Goal: Task Accomplishment & Management: Manage account settings

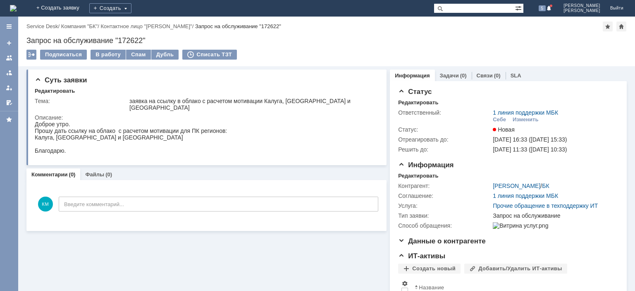
click at [128, 40] on div "Запрос на обслуживание "172622"" at bounding box center [326, 40] width 600 height 8
copy div "172622"
click at [11, 60] on div at bounding box center [9, 58] width 7 height 7
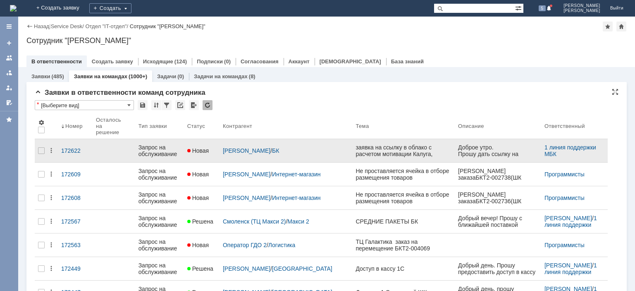
click at [164, 146] on div "Запрос на обслуживание" at bounding box center [159, 150] width 42 height 13
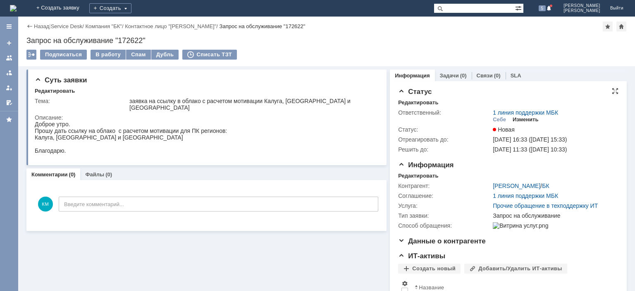
click at [520, 120] on div "Изменить" at bounding box center [526, 119] width 26 height 7
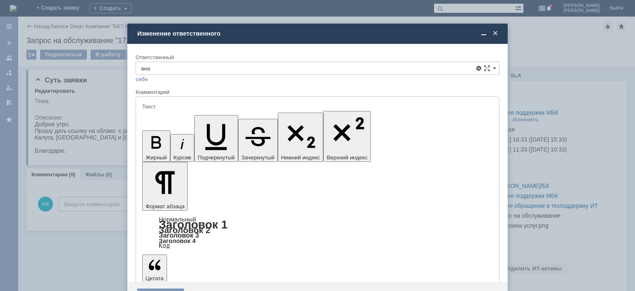
click at [203, 115] on span "Аналитики" at bounding box center [317, 115] width 353 height 7
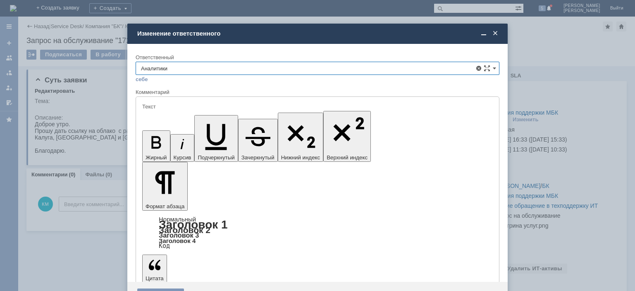
type input "Аналитики"
click at [170, 288] on div "Сохранить" at bounding box center [160, 294] width 47 height 13
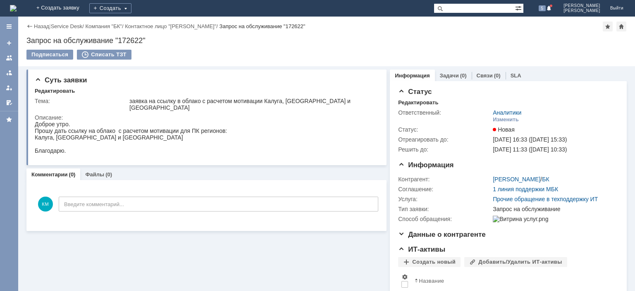
click at [10, 59] on div at bounding box center [9, 58] width 7 height 7
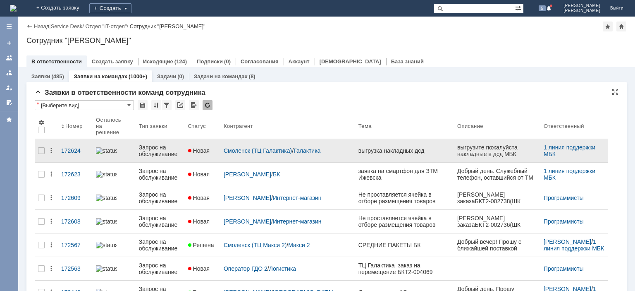
click at [169, 149] on div "Запрос на обслуживание" at bounding box center [160, 150] width 43 height 13
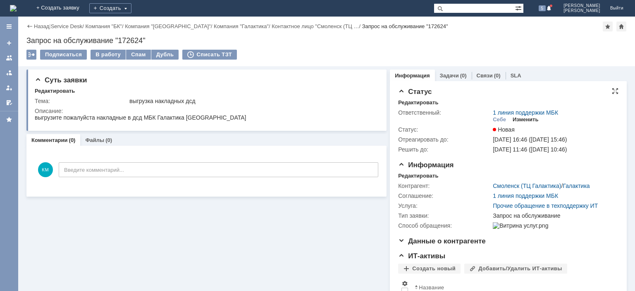
click at [523, 122] on div "Изменить" at bounding box center [526, 119] width 26 height 7
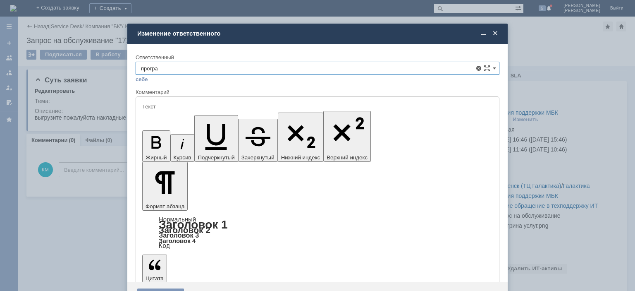
click at [171, 113] on span "Программисты" at bounding box center [317, 115] width 353 height 7
type input "Программисты"
click at [165, 288] on div "Сохранить" at bounding box center [160, 294] width 47 height 13
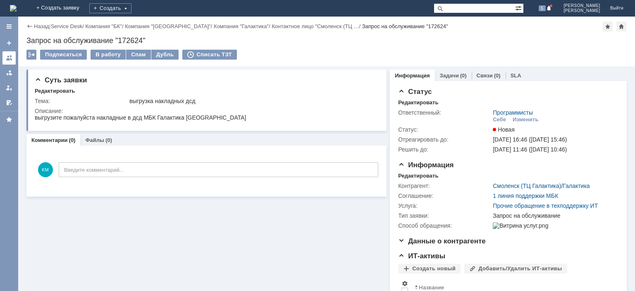
click at [14, 61] on link at bounding box center [8, 57] width 13 height 13
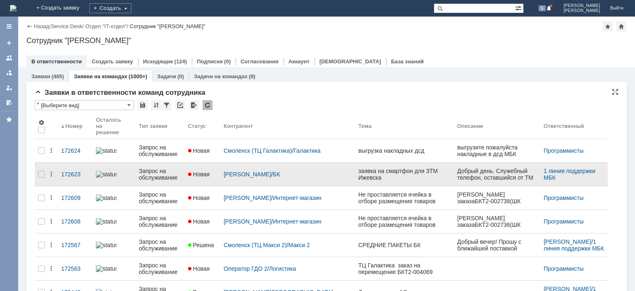
click at [169, 170] on div "Запрос на обслуживание" at bounding box center [160, 173] width 43 height 13
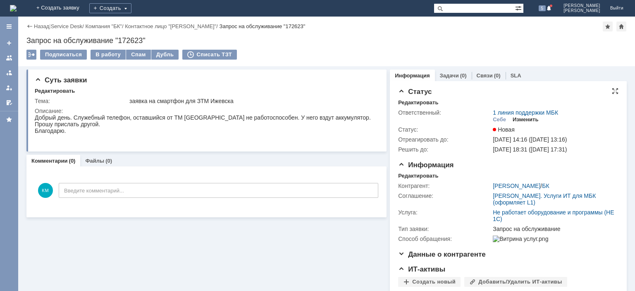
click at [525, 122] on div "Изменить" at bounding box center [526, 119] width 26 height 7
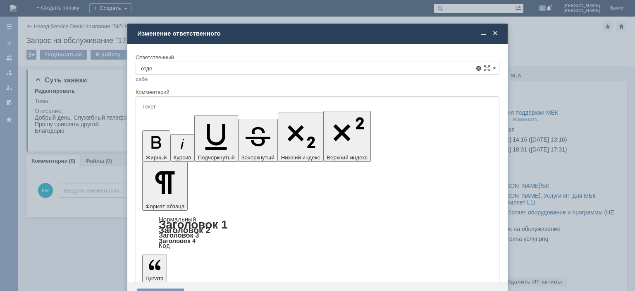
click at [193, 140] on span "Отдел ИТ" at bounding box center [317, 142] width 353 height 7
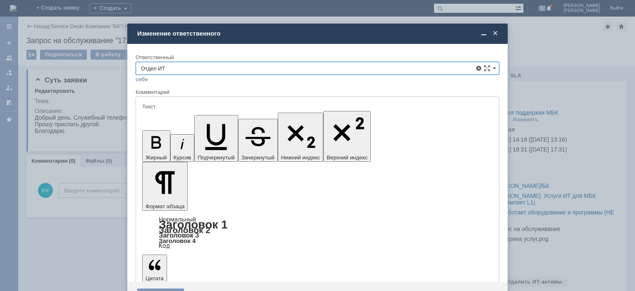
type input "Отдел ИТ"
click at [166, 288] on div "Сохранить" at bounding box center [160, 294] width 47 height 13
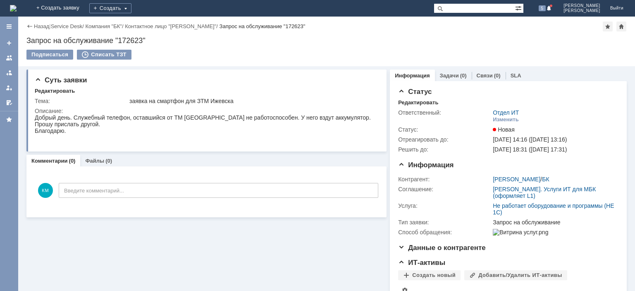
click at [7, 62] on link at bounding box center [8, 57] width 13 height 13
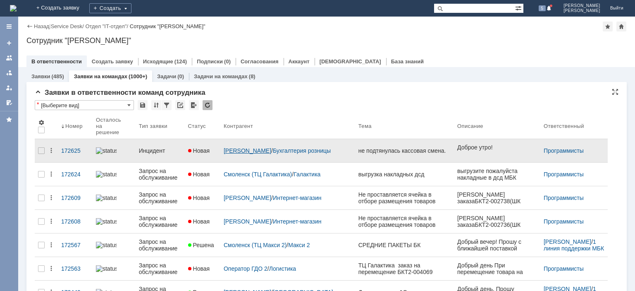
click at [238, 147] on link "Сизова Юлия" at bounding box center [248, 150] width 48 height 7
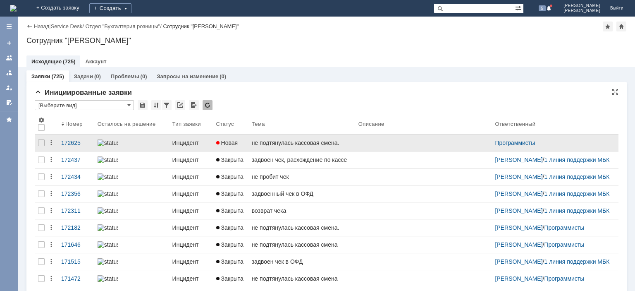
click at [181, 136] on link "Инцидент" at bounding box center [191, 142] width 44 height 17
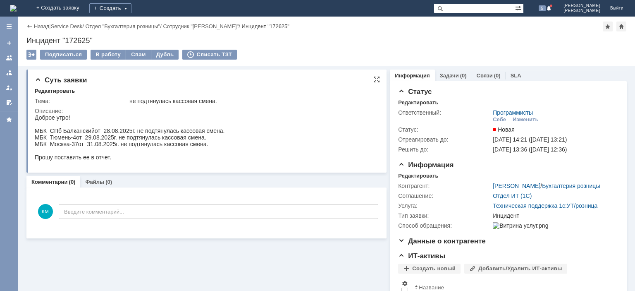
click at [81, 131] on span "МБК СПб Балканский" at bounding box center [65, 130] width 60 height 7
copy span "Балканский"
drag, startPoint x: 76, startPoint y: 138, endPoint x: 50, endPoint y: 138, distance: 25.6
click at [50, 138] on span "МБК Тюмень-4" at bounding box center [55, 137] width 41 height 7
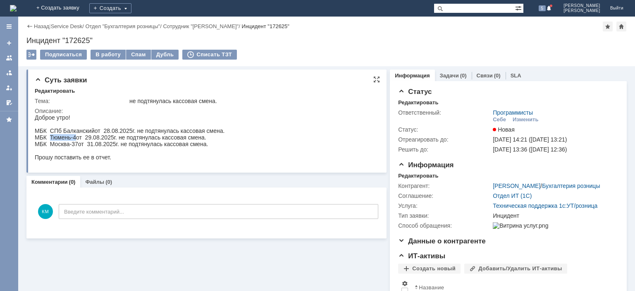
copy span "Тюмень-4"
click at [85, 158] on span "Прошу поставить ее в отчет." at bounding box center [73, 157] width 76 height 7
click at [104, 52] on div "В работу" at bounding box center [108, 55] width 35 height 10
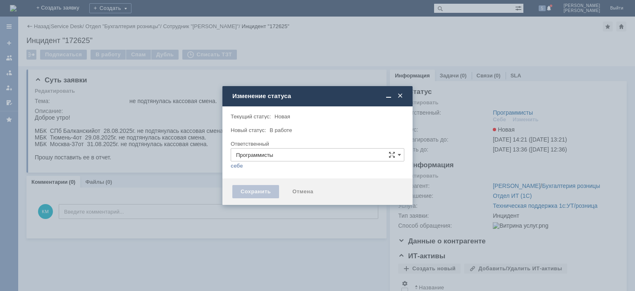
type input "[PERSON_NAME]"
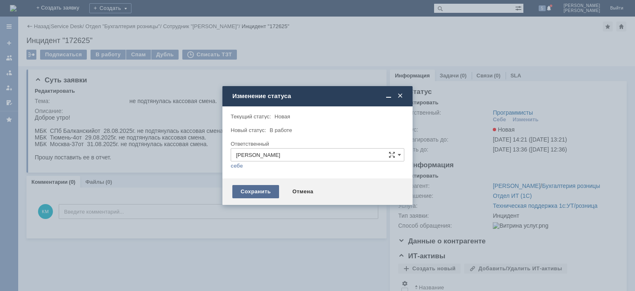
click at [256, 189] on div "Сохранить" at bounding box center [255, 191] width 47 height 13
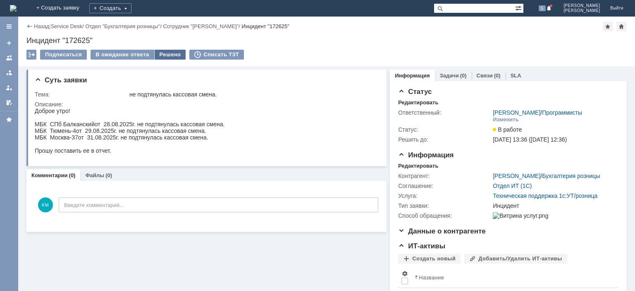
click at [161, 55] on div "Решено" at bounding box center [170, 55] width 31 height 10
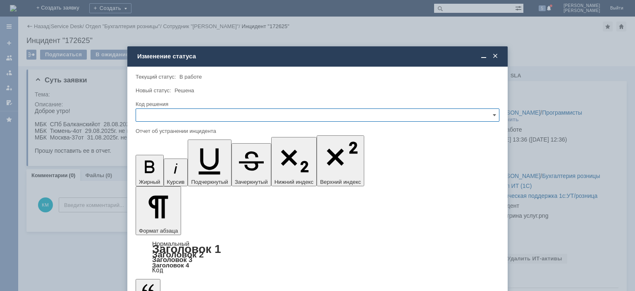
click at [171, 117] on input "text" at bounding box center [318, 114] width 364 height 13
click at [160, 165] on div "Решено" at bounding box center [317, 171] width 363 height 13
type input "Решено"
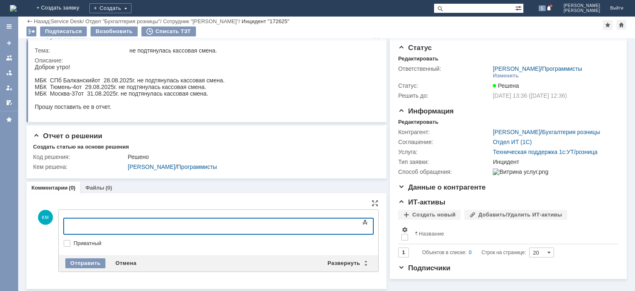
scroll to position [15, 0]
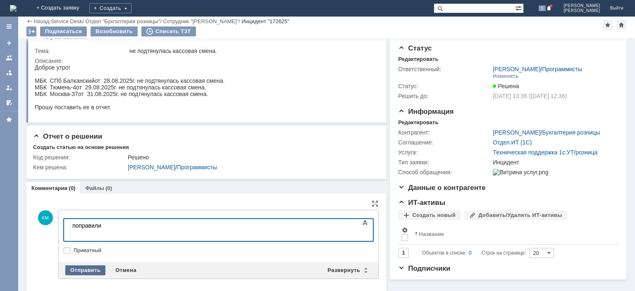
click at [84, 267] on div "Отправить" at bounding box center [85, 270] width 40 height 10
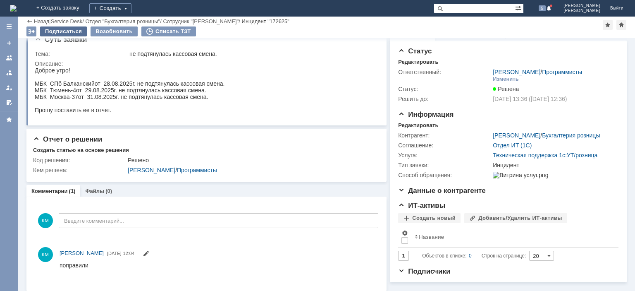
scroll to position [0, 0]
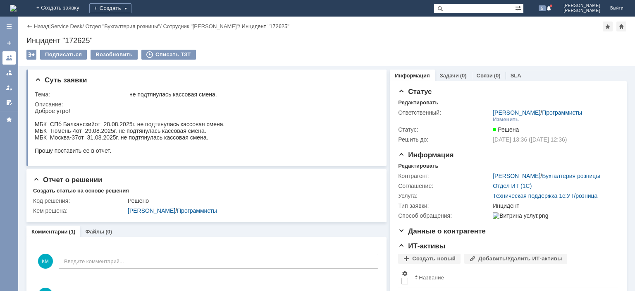
click at [12, 57] on link at bounding box center [8, 57] width 13 height 13
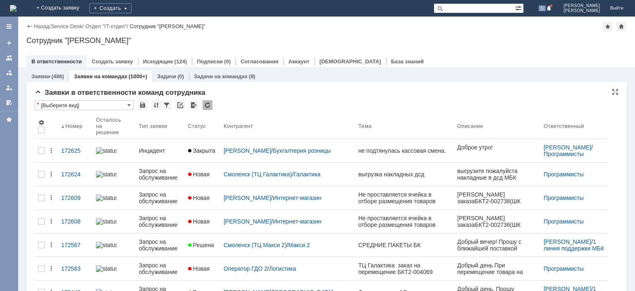
click at [206, 102] on div at bounding box center [208, 105] width 10 height 10
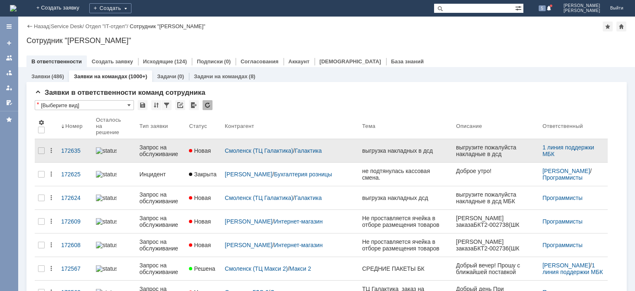
click at [158, 146] on div "Запрос на обслуживание" at bounding box center [160, 150] width 43 height 13
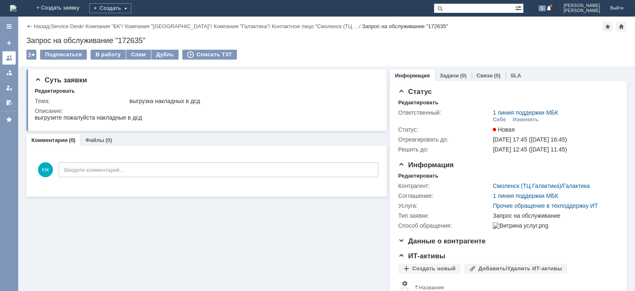
click at [6, 61] on link at bounding box center [8, 57] width 13 height 13
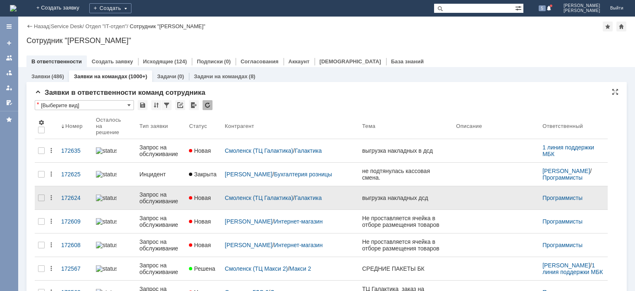
click at [166, 191] on div "Запрос на обслуживание" at bounding box center [160, 197] width 43 height 13
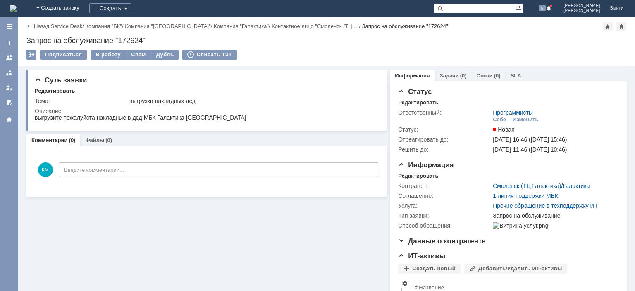
click at [129, 41] on div "Запрос на обслуживание "172624"" at bounding box center [326, 40] width 600 height 8
copy div "172624"
click at [12, 57] on div at bounding box center [9, 58] width 7 height 7
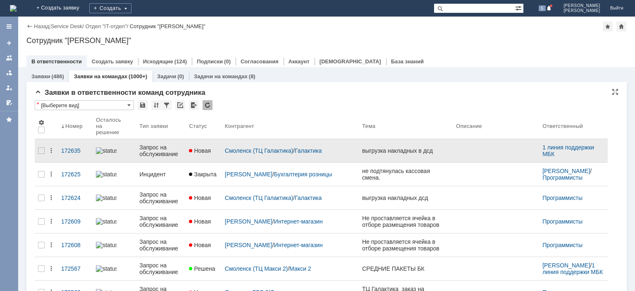
click at [162, 147] on div "Запрос на обслуживание" at bounding box center [160, 150] width 43 height 13
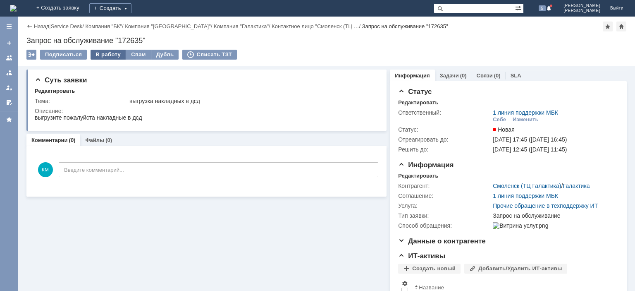
click at [112, 53] on div "В работу" at bounding box center [108, 55] width 35 height 10
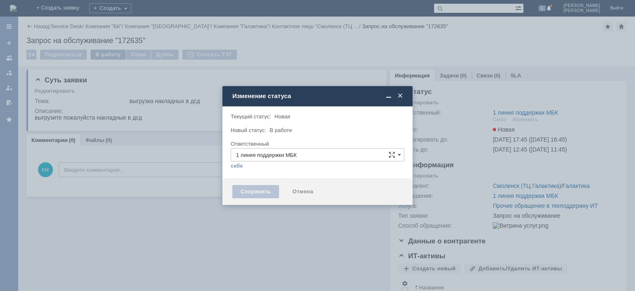
type input "[PERSON_NAME]"
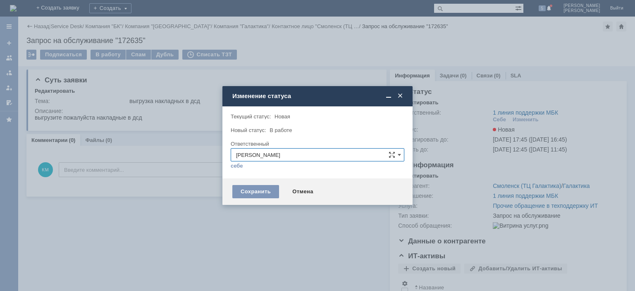
click at [400, 96] on span at bounding box center [400, 95] width 8 height 7
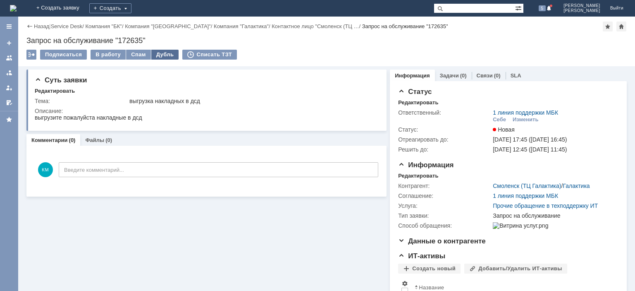
click at [159, 52] on div "Дубль" at bounding box center [165, 55] width 28 height 10
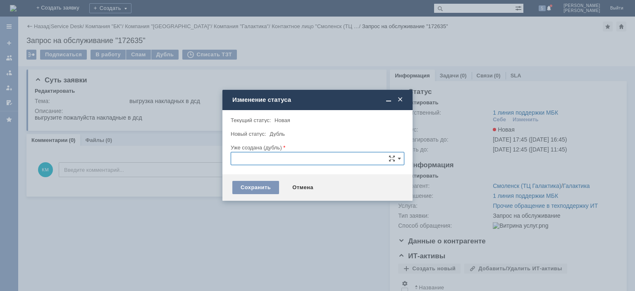
paste input "172624"
type input "172624"
click at [258, 184] on div "Сохранить" at bounding box center [255, 187] width 47 height 13
click at [280, 158] on input "172624" at bounding box center [318, 158] width 174 height 13
paste input "172624"
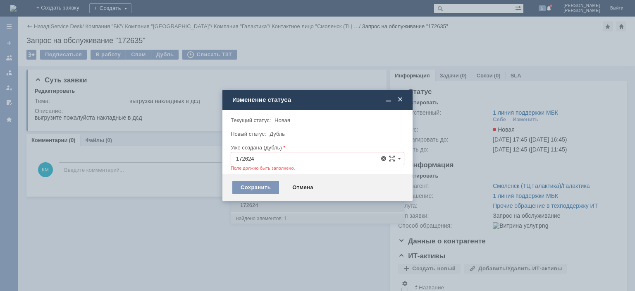
click at [259, 202] on span "172624" at bounding box center [317, 205] width 163 height 7
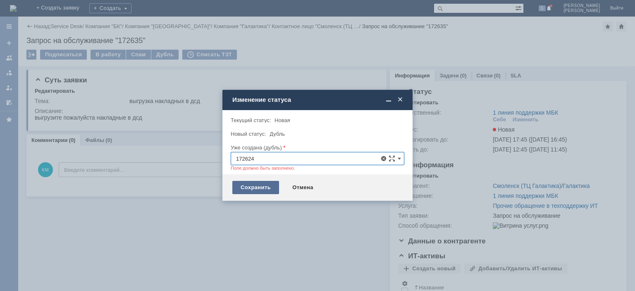
type input "172624"
click at [254, 186] on div "Сохранить" at bounding box center [255, 187] width 47 height 13
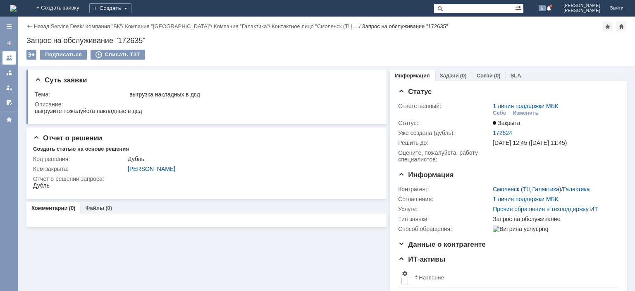
click at [7, 60] on div at bounding box center [9, 58] width 7 height 7
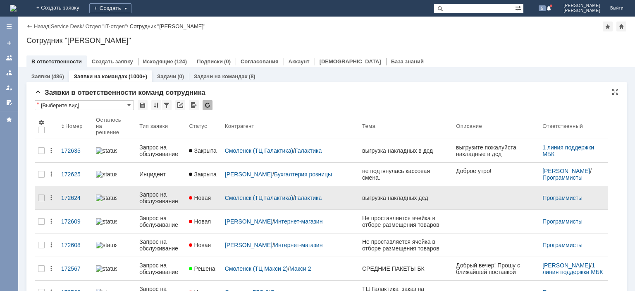
click at [166, 191] on div "Запрос на обслуживание" at bounding box center [160, 197] width 43 height 13
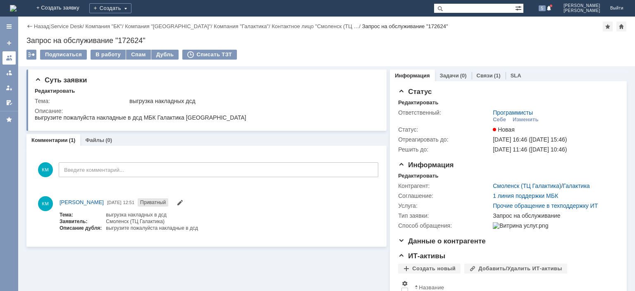
click at [6, 57] on link at bounding box center [8, 57] width 13 height 13
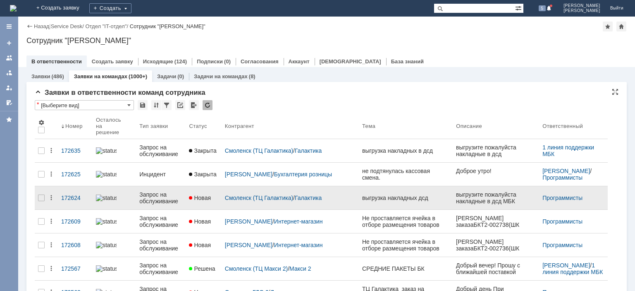
click at [170, 193] on div "Запрос на обслуживание" at bounding box center [160, 197] width 43 height 13
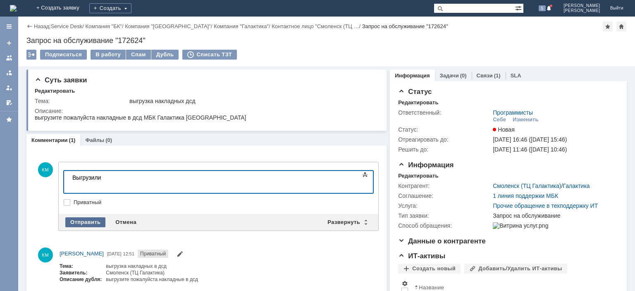
click at [93, 222] on div "Отправить" at bounding box center [85, 222] width 40 height 10
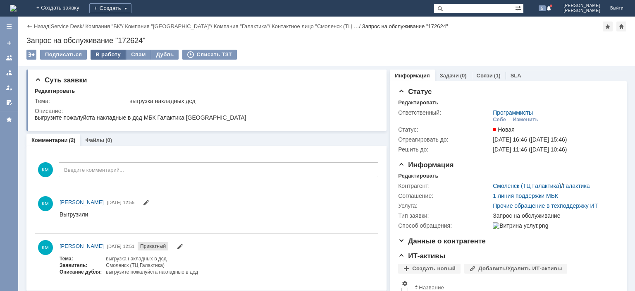
click at [110, 55] on div "В работу" at bounding box center [108, 55] width 35 height 10
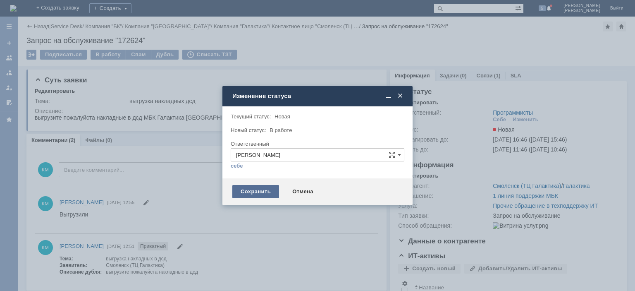
click at [252, 189] on div "Сохранить" at bounding box center [255, 191] width 47 height 13
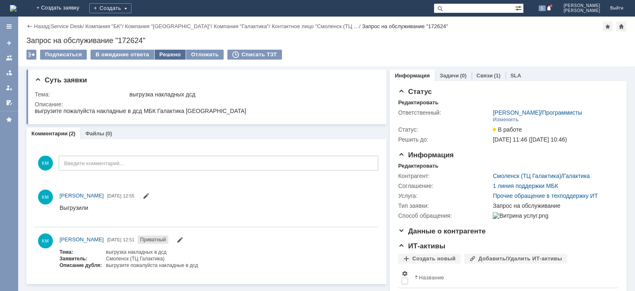
click at [167, 57] on div "Решено" at bounding box center [170, 55] width 31 height 10
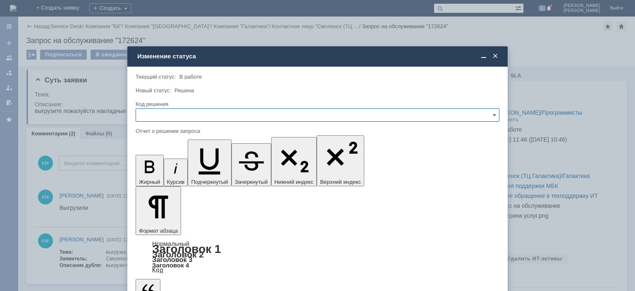
click at [150, 108] on input "text" at bounding box center [318, 114] width 364 height 13
click at [151, 168] on span "Решено" at bounding box center [317, 171] width 353 height 7
type input "Решено"
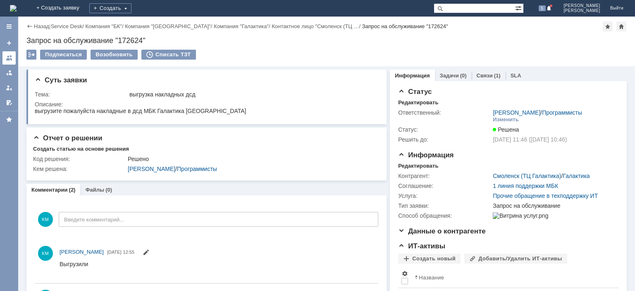
click at [10, 60] on div at bounding box center [9, 58] width 7 height 7
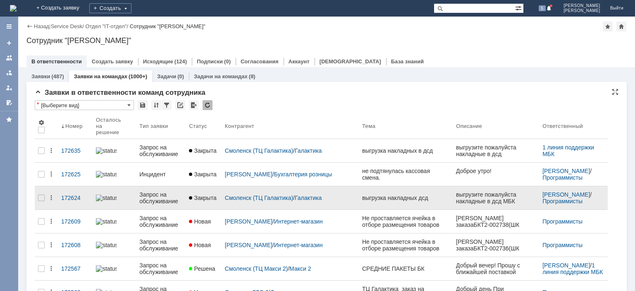
click at [160, 191] on div "Запрос на обслуживание" at bounding box center [160, 197] width 43 height 13
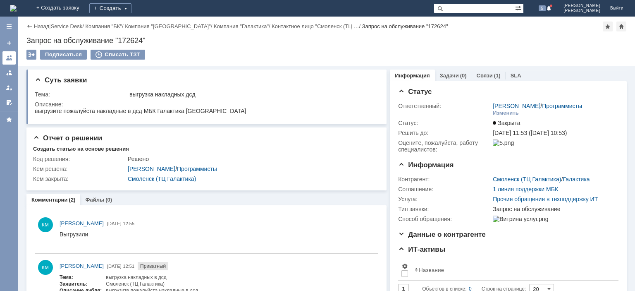
click at [10, 55] on div at bounding box center [9, 58] width 7 height 7
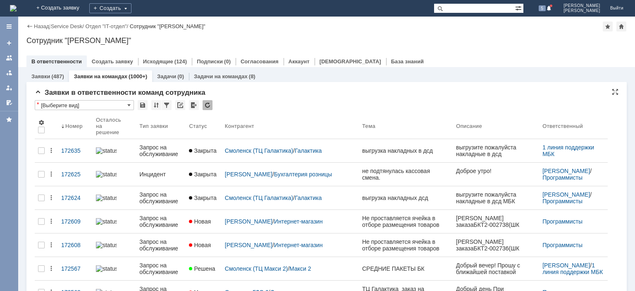
click at [209, 105] on div at bounding box center [208, 105] width 10 height 10
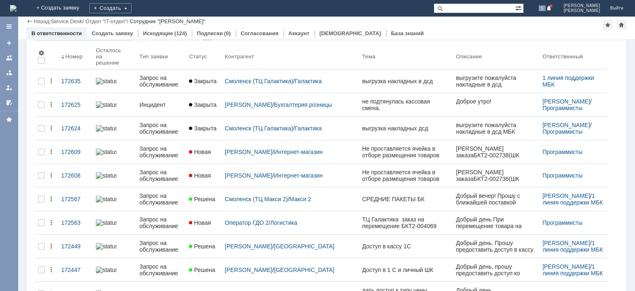
scroll to position [83, 0]
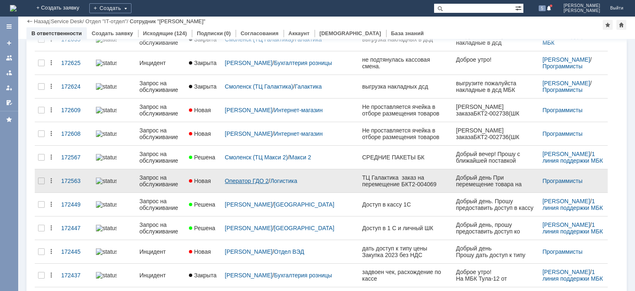
click at [253, 177] on link "Оператор ГДО 2" at bounding box center [247, 180] width 44 height 7
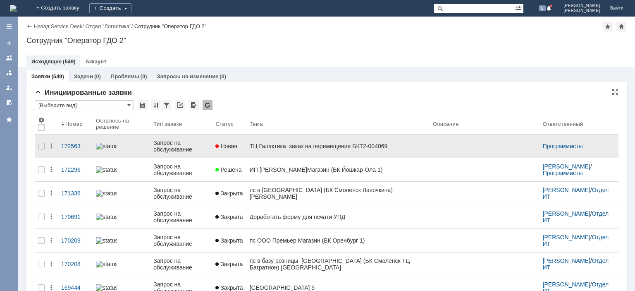
click at [177, 146] on div "Запрос на обслуживание" at bounding box center [180, 145] width 55 height 13
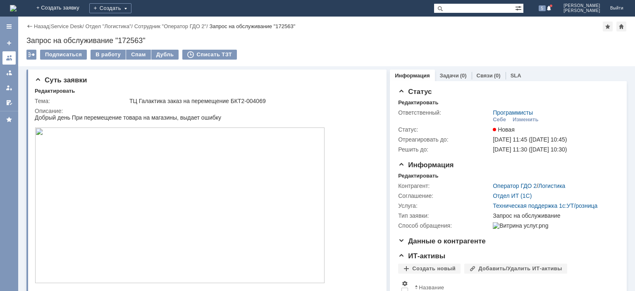
click at [11, 57] on div at bounding box center [9, 58] width 7 height 7
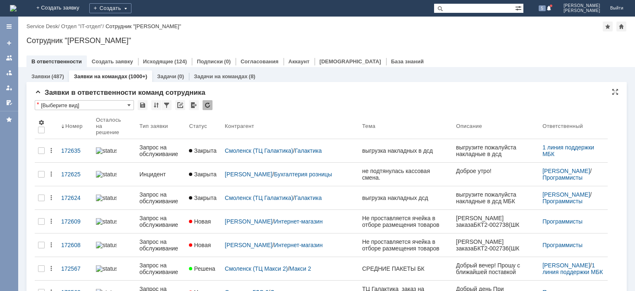
click at [205, 105] on div at bounding box center [208, 105] width 10 height 10
click at [208, 102] on div at bounding box center [208, 105] width 10 height 10
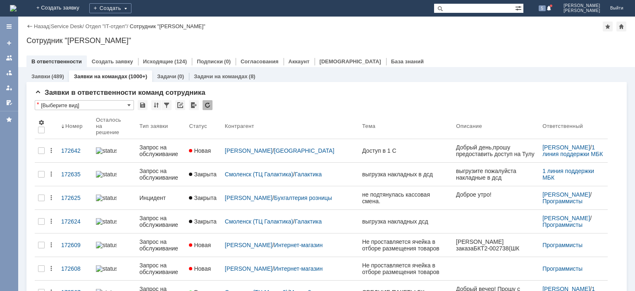
paste input "[PHONE_NUMBER]"
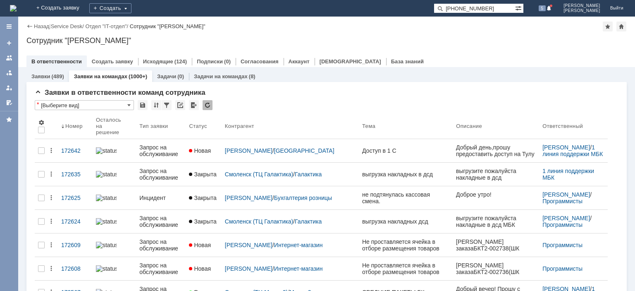
drag, startPoint x: 461, startPoint y: 9, endPoint x: 456, endPoint y: 9, distance: 5.0
click at [456, 9] on input "[PHONE_NUMBER]" at bounding box center [474, 8] width 81 height 10
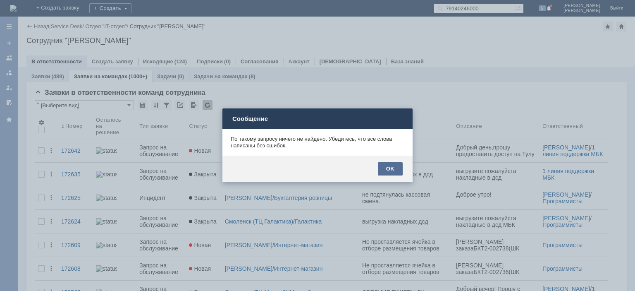
click at [389, 165] on div "OK" at bounding box center [390, 168] width 25 height 13
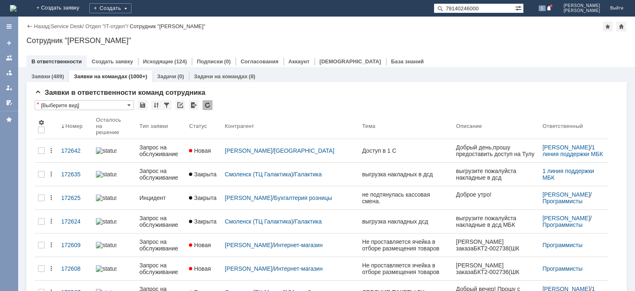
click at [461, 10] on input "79140246000" at bounding box center [474, 8] width 81 height 10
drag, startPoint x: 460, startPoint y: 5, endPoint x: 446, endPoint y: 7, distance: 14.6
click at [446, 7] on input "79140246000" at bounding box center [474, 8] width 81 height 10
type input "9140246000"
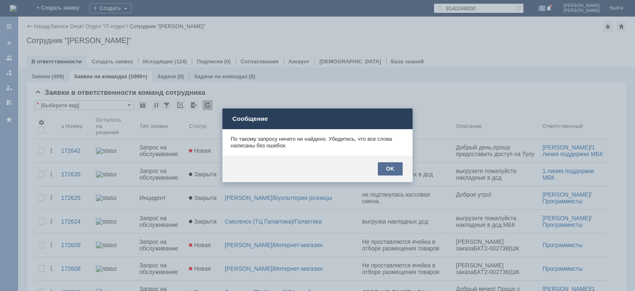
click at [391, 162] on div "OK" at bounding box center [390, 168] width 25 height 13
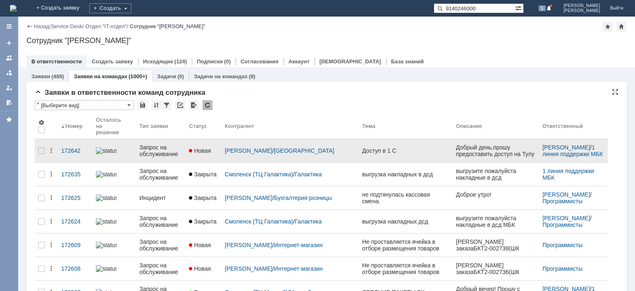
click at [163, 144] on div "Запрос на обслуживание" at bounding box center [160, 150] width 43 height 13
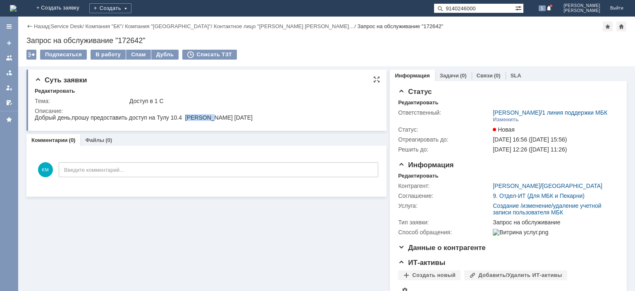
drag, startPoint x: 186, startPoint y: 117, endPoint x: 211, endPoint y: 118, distance: 25.2
click at [211, 118] on div "Добрый день,прошу предоставить доступ на Тулу 10.4 Цицилина Дарья Вячеславовна …" at bounding box center [144, 117] width 218 height 7
copy div "Цицилина"
click at [104, 54] on div "В работу" at bounding box center [108, 55] width 35 height 10
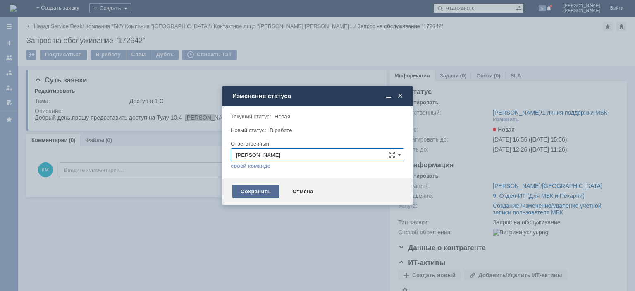
click at [270, 191] on div "Сохранить" at bounding box center [255, 191] width 47 height 13
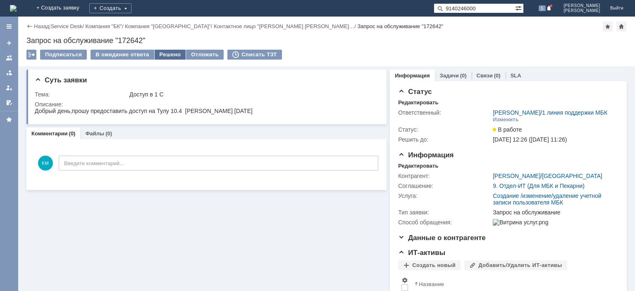
click at [169, 56] on div "Решено" at bounding box center [170, 55] width 31 height 10
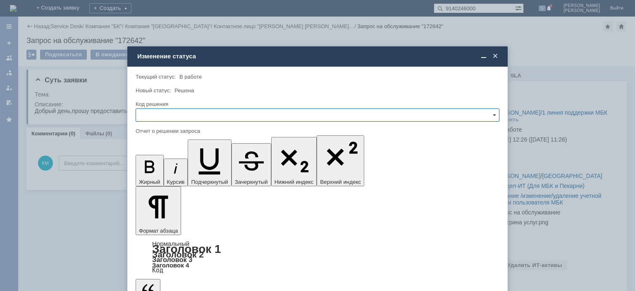
click at [163, 109] on input "text" at bounding box center [318, 114] width 364 height 13
click at [151, 171] on span "Решено" at bounding box center [317, 171] width 353 height 7
type input "Решено"
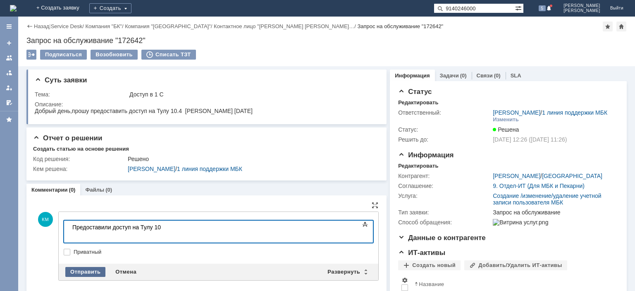
click at [91, 270] on div "Отправить" at bounding box center [85, 272] width 40 height 10
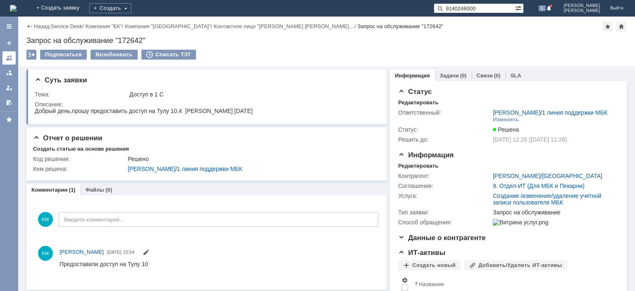
click at [14, 56] on link at bounding box center [8, 57] width 13 height 13
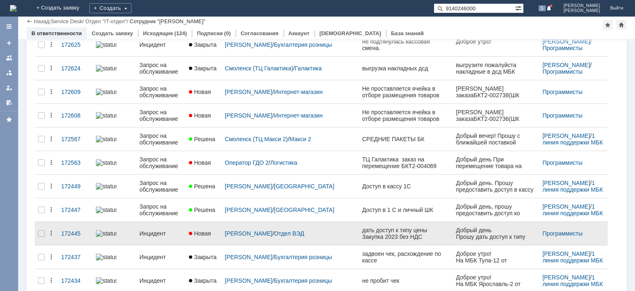
click at [160, 230] on div "Инцидент" at bounding box center [160, 233] width 43 height 7
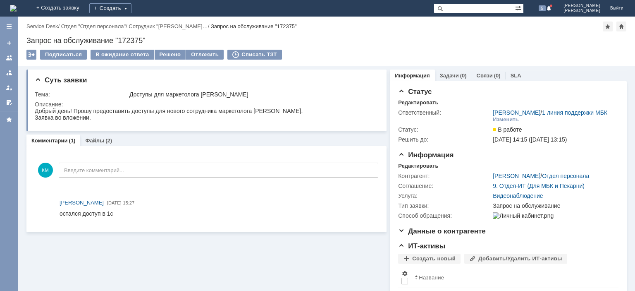
click at [97, 140] on link "Файлы" at bounding box center [94, 140] width 19 height 6
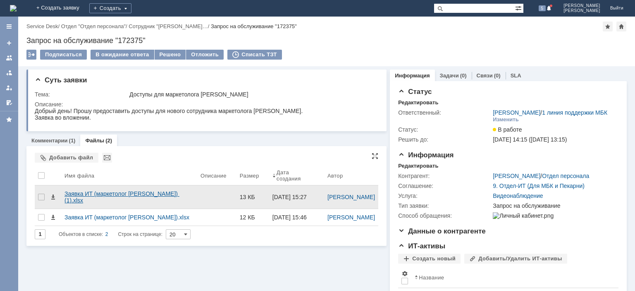
click at [118, 190] on div "Заявка ИТ (маркетолог [PERSON_NAME]) (1).xlsx" at bounding box center [128, 196] width 129 height 13
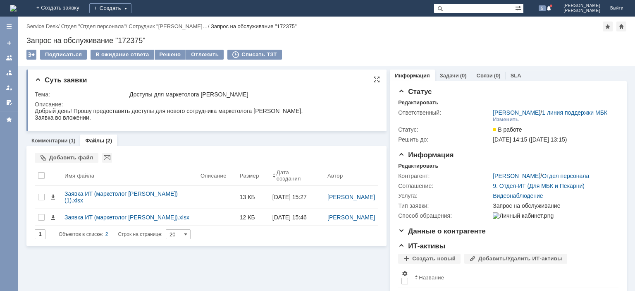
click at [227, 113] on div "Добрый день! Прошу предоставить доступы для нового сотрудника маркетолога [PERS…" at bounding box center [169, 113] width 268 height 13
click at [263, 110] on div "Добрый день! Прошу предоставить доступы для нового сотрудника маркетолога [PERS…" at bounding box center [169, 113] width 268 height 13
click at [257, 110] on div "Добрый день! Прошу предоставить доступы для нового сотрудника маркетолога [PERS…" at bounding box center [169, 113] width 268 height 13
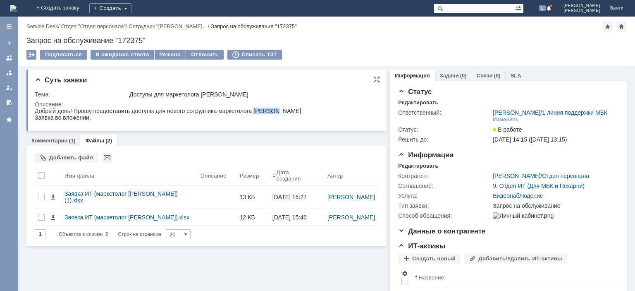
copy div "[PERSON_NAME]"
click at [253, 108] on div "Добрый день! Прошу предоставить доступы для нового сотрудника маркетолога [PERS…" at bounding box center [169, 113] width 268 height 13
click at [515, 179] on link "[PERSON_NAME]" at bounding box center [517, 175] width 48 height 7
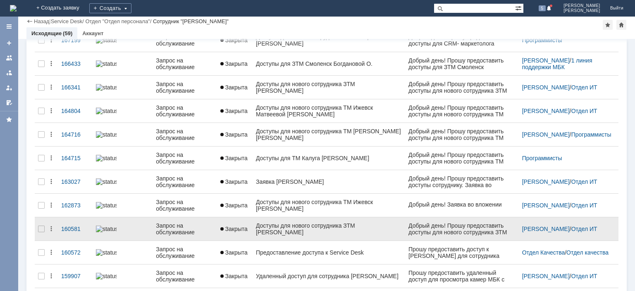
scroll to position [225, 0]
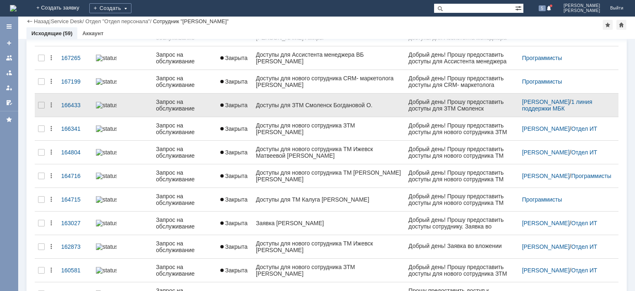
click at [282, 103] on div "Доступы для ЗТМ Смоленск Богдановой О." at bounding box center [329, 105] width 146 height 7
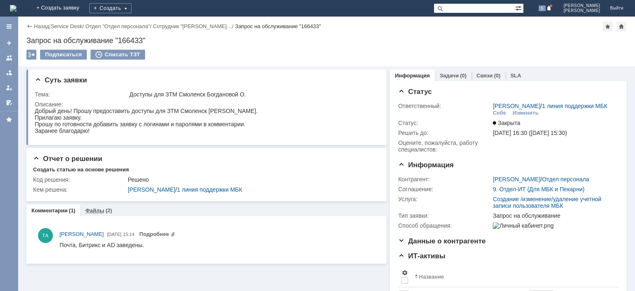
click at [100, 211] on link "Файлы" at bounding box center [94, 210] width 19 height 6
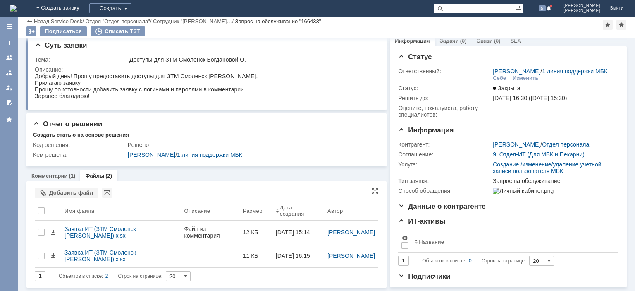
scroll to position [19, 0]
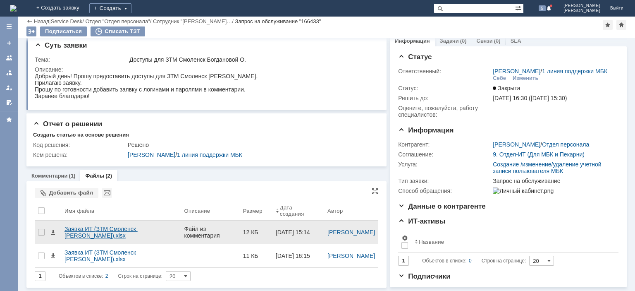
click at [88, 225] on div "Заявка ИТ (ЗТМ Смоленск [PERSON_NAME]).xlsx" at bounding box center [120, 231] width 113 height 13
